Goal: Transaction & Acquisition: Purchase product/service

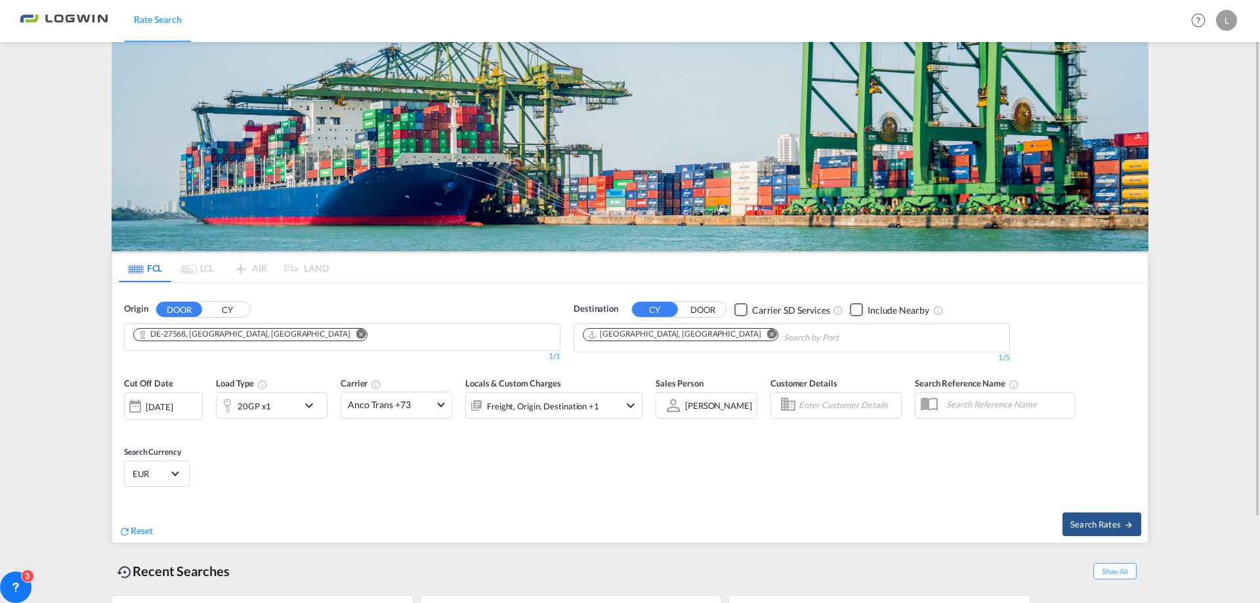
click at [347, 339] on button "Remove" at bounding box center [357, 335] width 20 height 13
drag, startPoint x: 258, startPoint y: 330, endPoint x: 231, endPoint y: 335, distance: 27.4
click at [240, 331] on div "Origin DOOR CY 0/5 0/ 0/1" at bounding box center [342, 333] width 437 height 61
drag, startPoint x: 230, startPoint y: 335, endPoint x: 215, endPoint y: 328, distance: 17.3
click at [229, 335] on input "Chips input." at bounding box center [195, 338] width 125 height 21
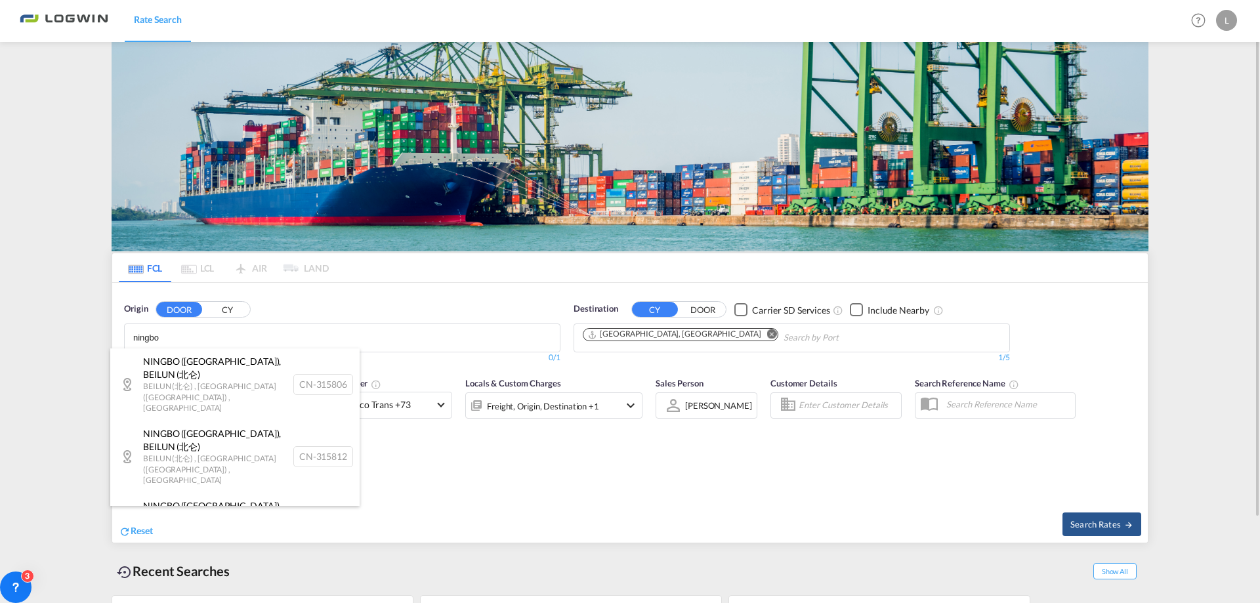
type input "ningbo"
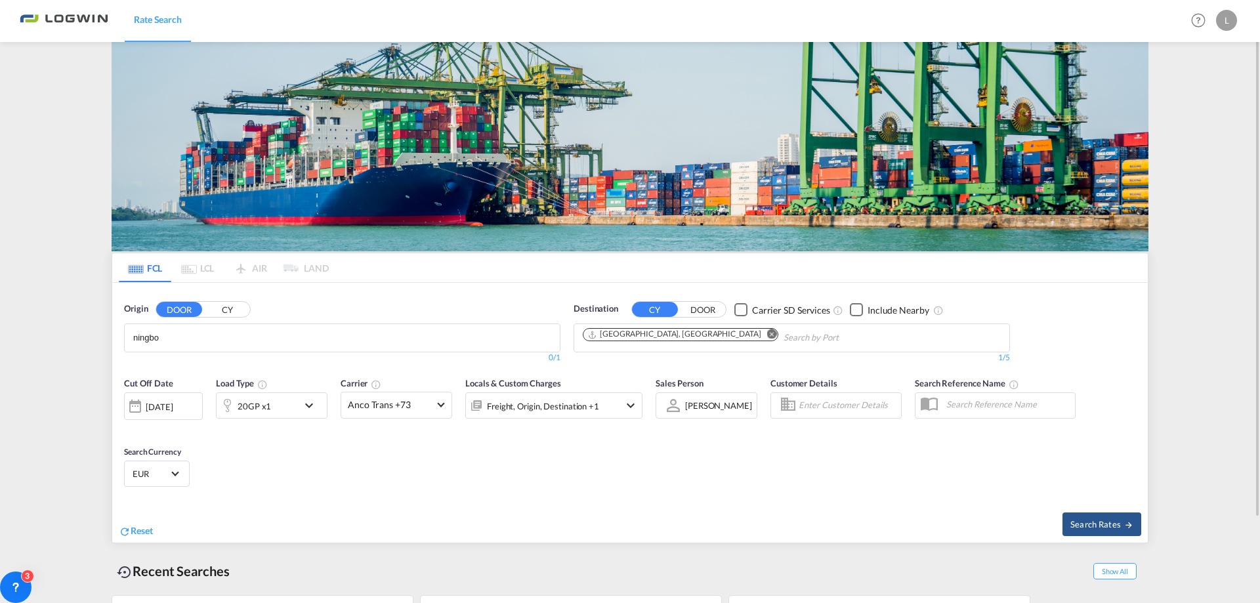
click at [238, 311] on button "CY" at bounding box center [227, 310] width 46 height 15
click at [283, 343] on body "Rate Search Rate Search Help Resources Product Release L My Profile Logout FCL …" at bounding box center [630, 301] width 1260 height 603
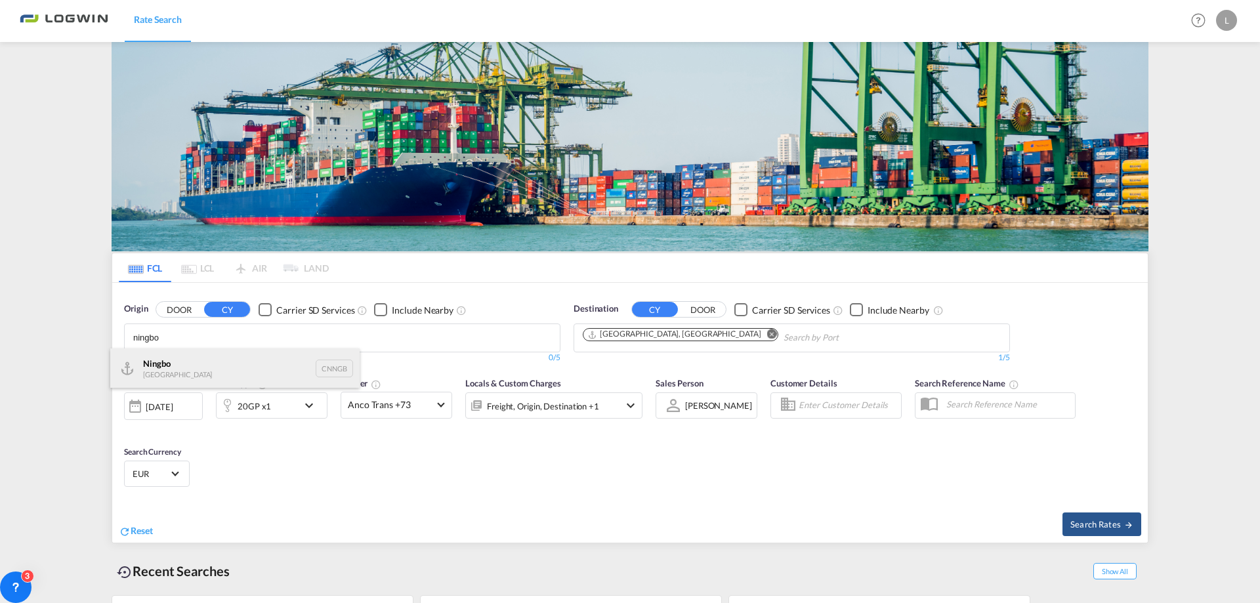
click at [246, 358] on div "Ningbo China CNNGB" at bounding box center [234, 368] width 249 height 39
click at [767, 334] on md-icon "Remove" at bounding box center [772, 335] width 10 height 10
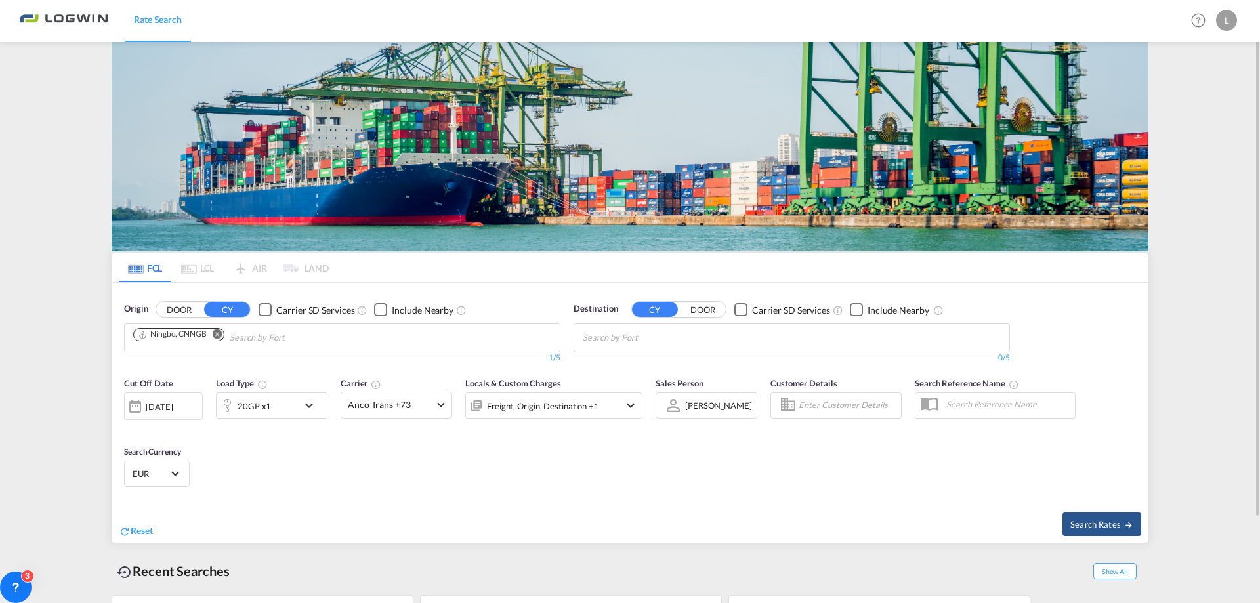
click at [671, 333] on body "Rate Search Rate Search Help Resources Product Release L My Profile Logout FCL …" at bounding box center [630, 301] width 1260 height 603
type input "[GEOGRAPHIC_DATA]"
click at [668, 312] on button "CY" at bounding box center [655, 309] width 46 height 15
click at [621, 334] on body "Rate Search Rate Search Help Resources Product Release L My Profile Logout FCL …" at bounding box center [630, 301] width 1260 height 603
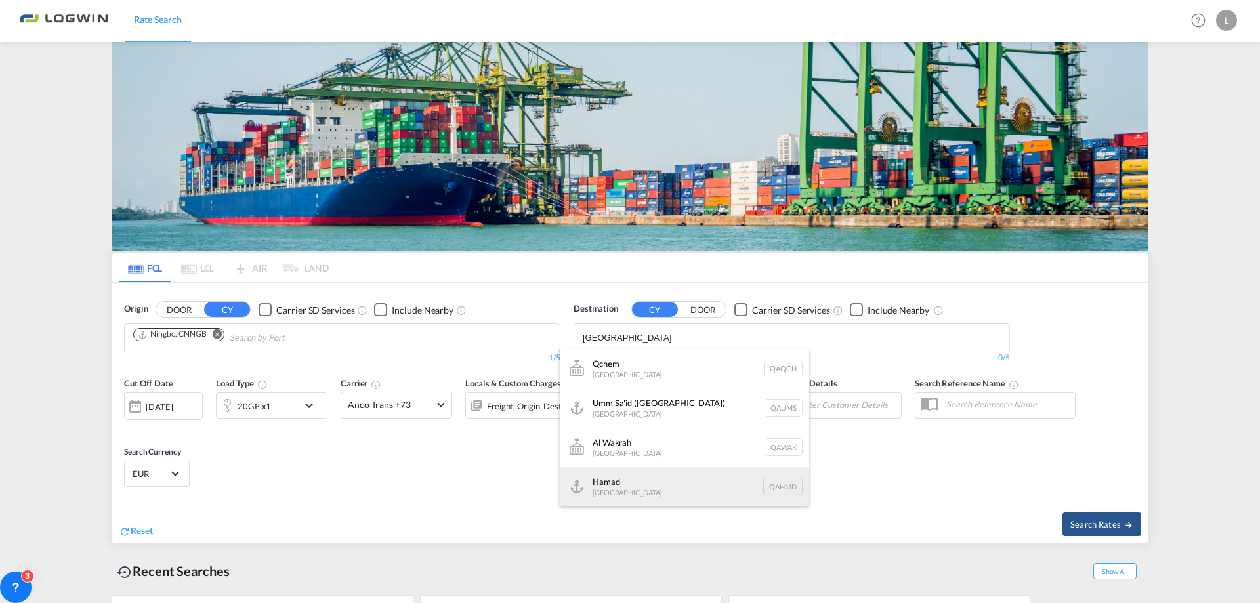
scroll to position [66, 0]
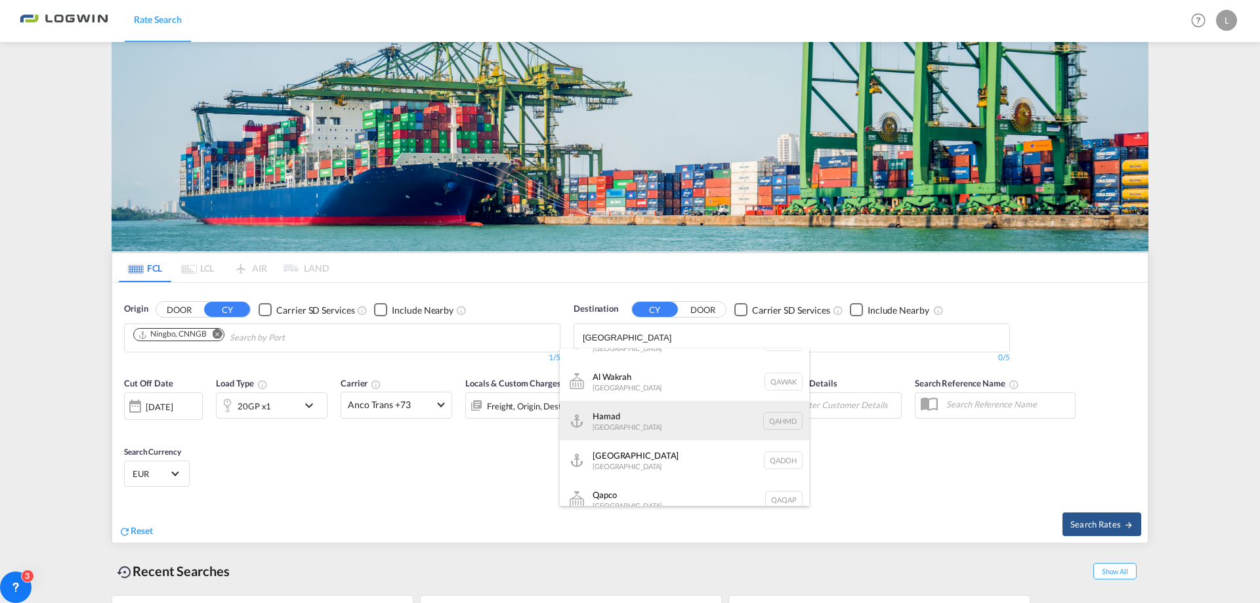
click at [656, 415] on div "Hamad [GEOGRAPHIC_DATA] QAHMD" at bounding box center [684, 420] width 249 height 39
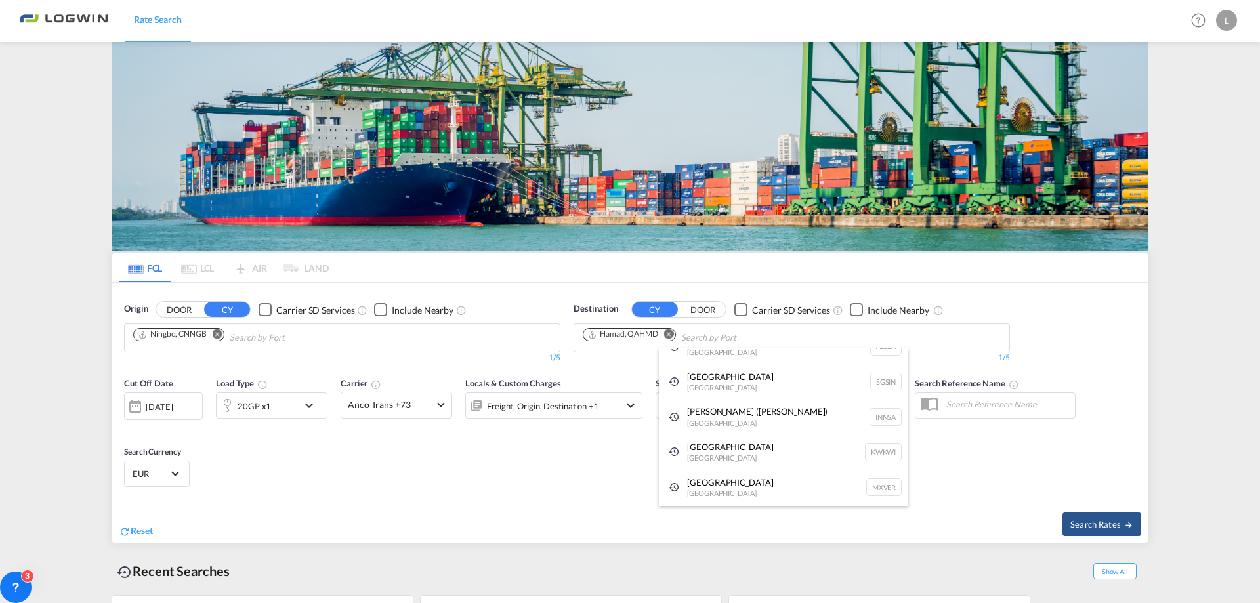
scroll to position [20, 0]
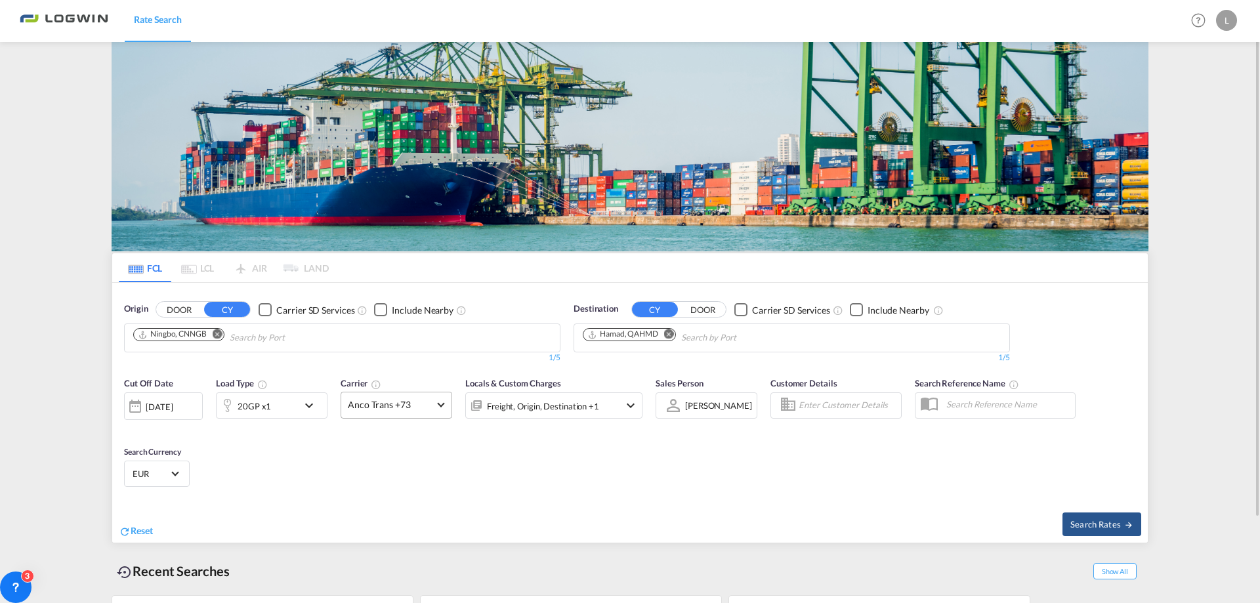
click at [441, 402] on span at bounding box center [440, 403] width 7 height 7
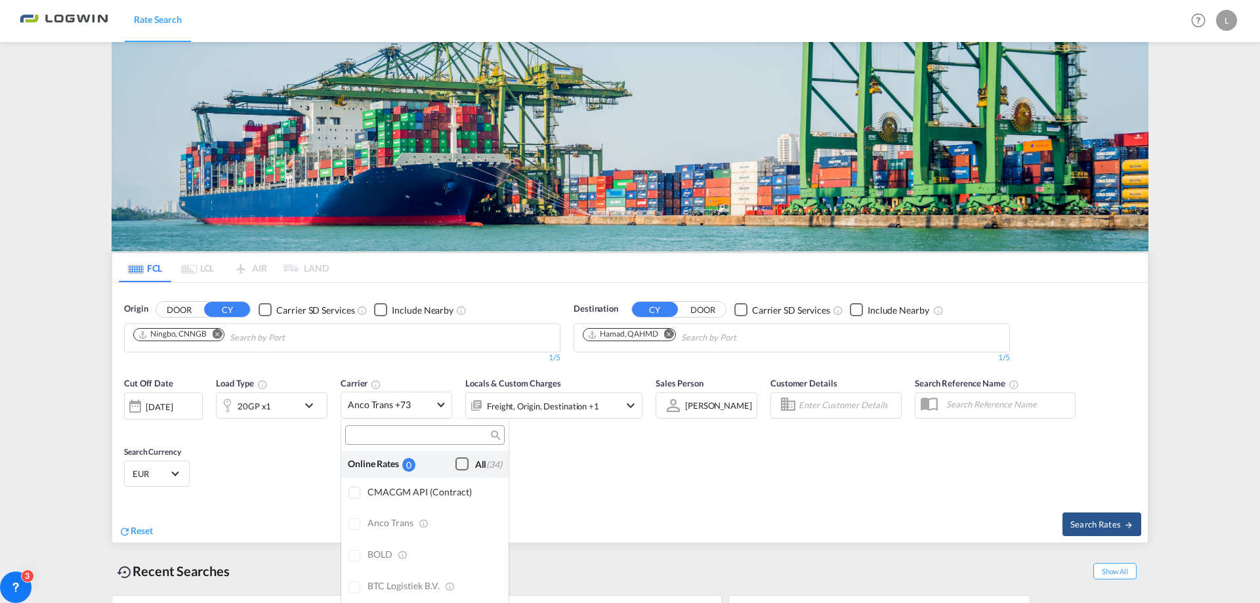
scroll to position [1054, 0]
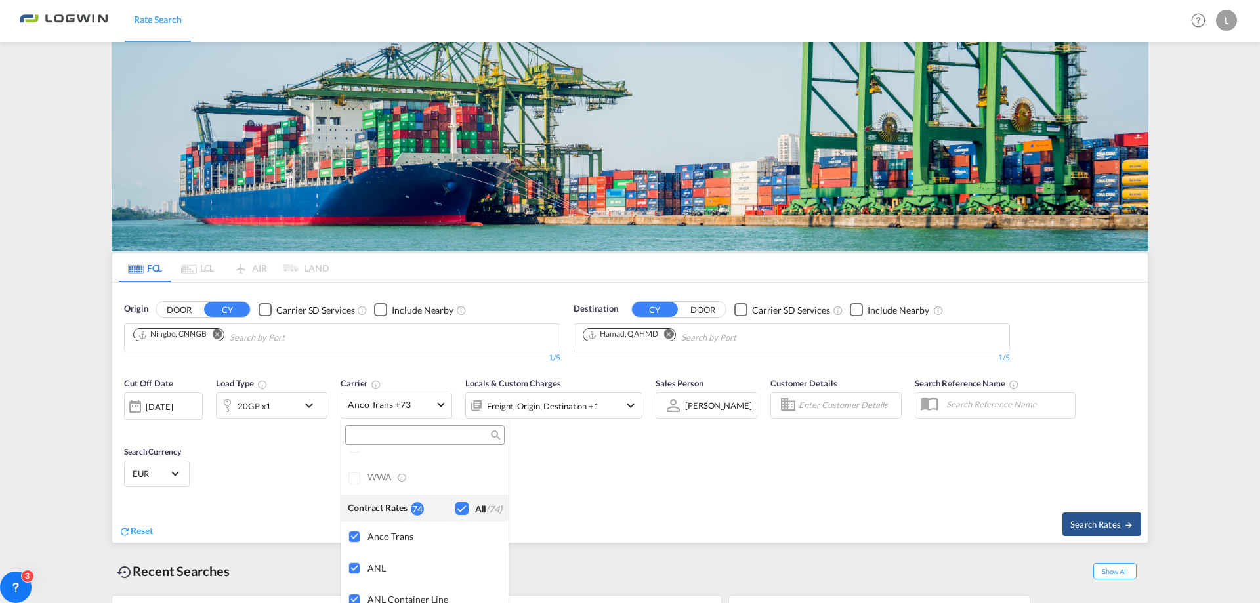
click at [458, 510] on div "Checkbox No Ink" at bounding box center [462, 508] width 13 height 13
click at [428, 433] on input "search" at bounding box center [419, 436] width 141 height 12
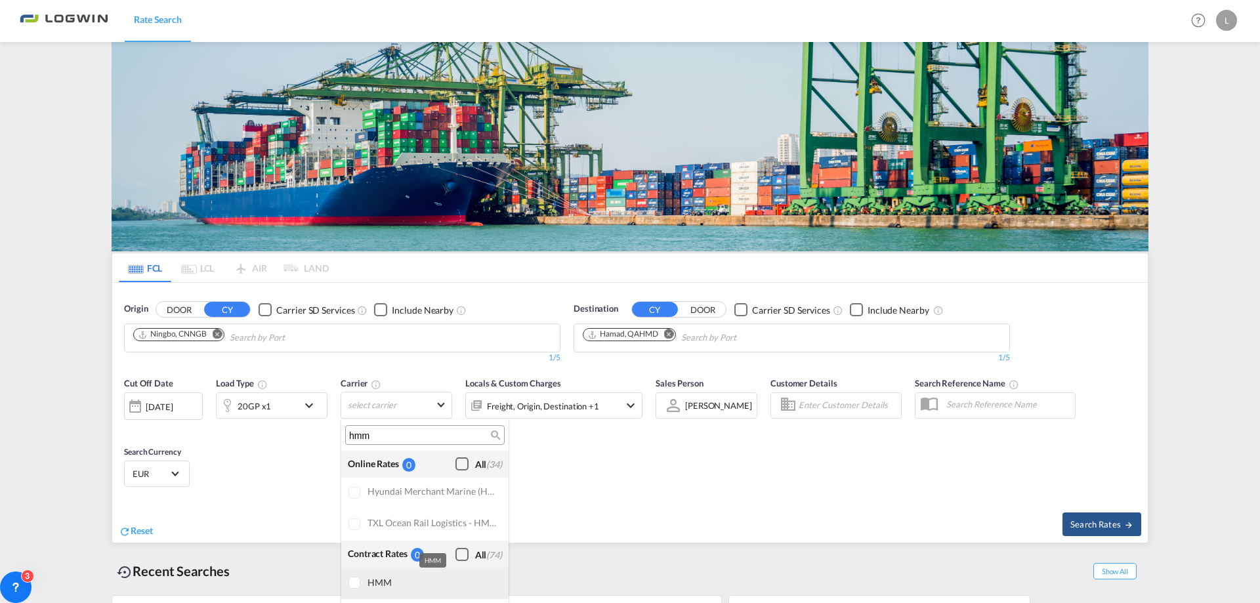
click at [376, 579] on div "HMM" at bounding box center [433, 582] width 131 height 11
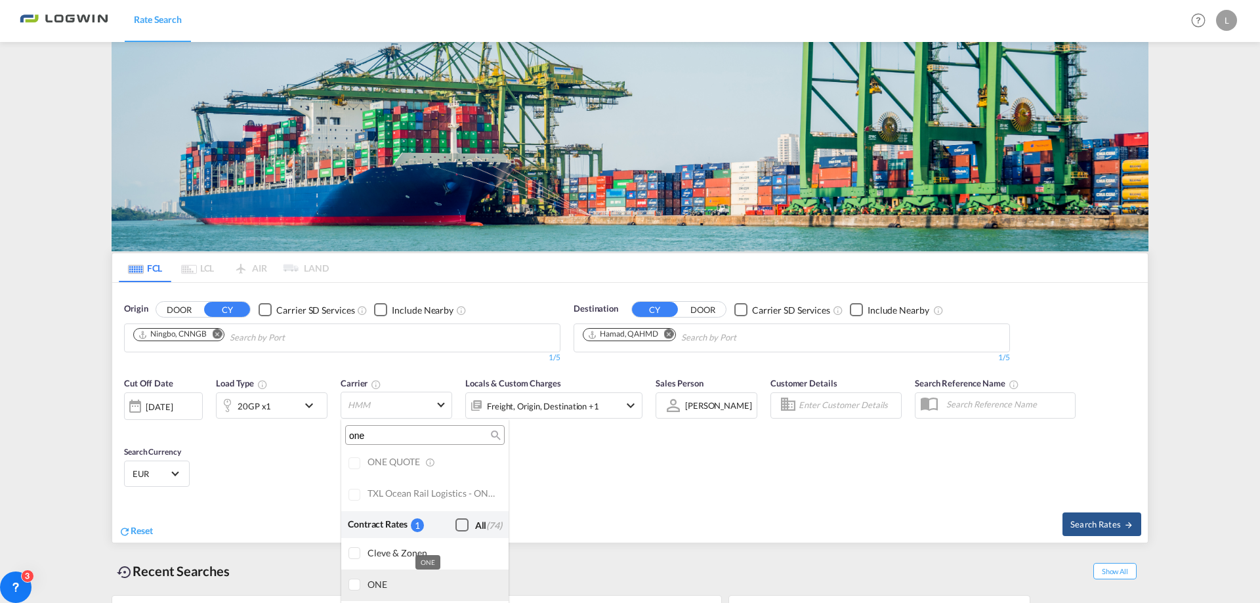
type input "one"
click at [397, 583] on div "ONE" at bounding box center [433, 584] width 131 height 11
click at [1100, 521] on md-backdrop at bounding box center [630, 301] width 1260 height 603
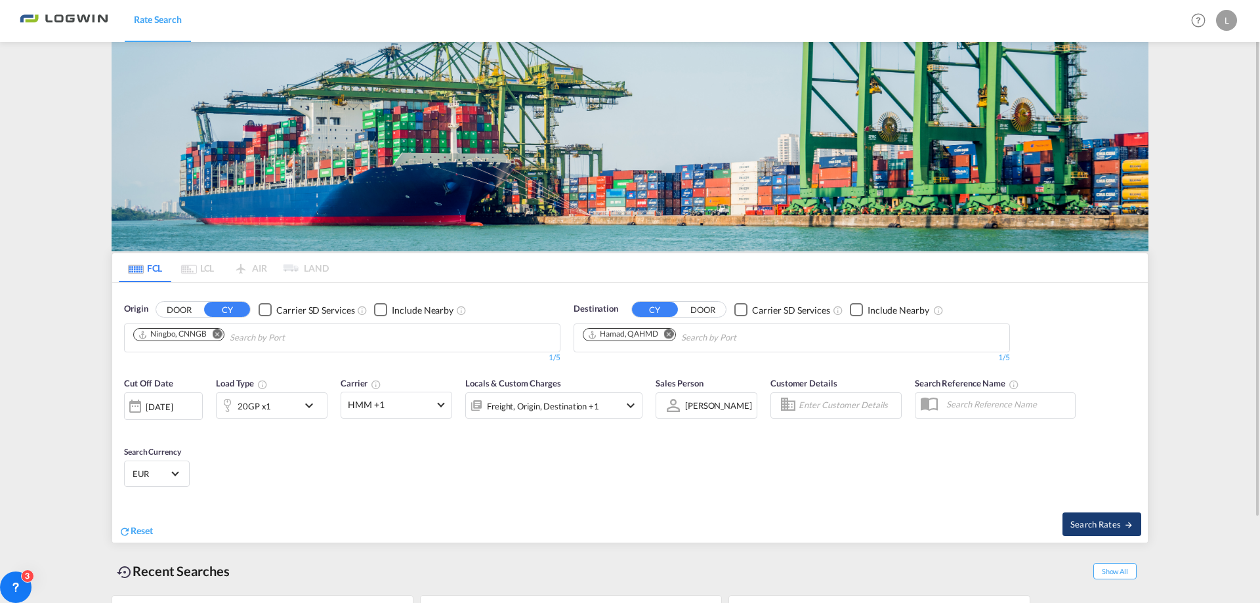
click at [1079, 526] on span "Search Rates" at bounding box center [1102, 524] width 63 height 11
type input "CNNGB to QAHMD / [DATE]"
